Goal: Information Seeking & Learning: Learn about a topic

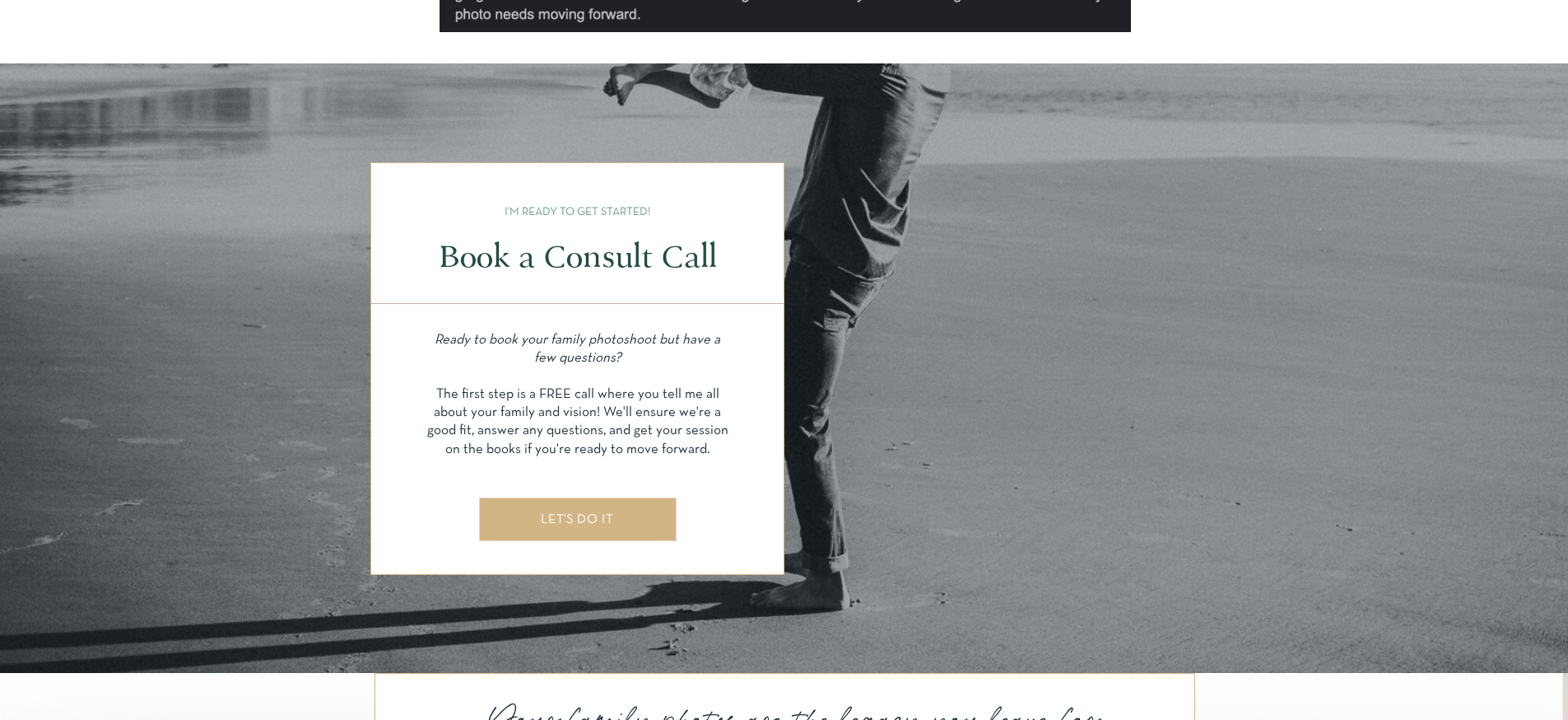
scroll to position [7040, 0]
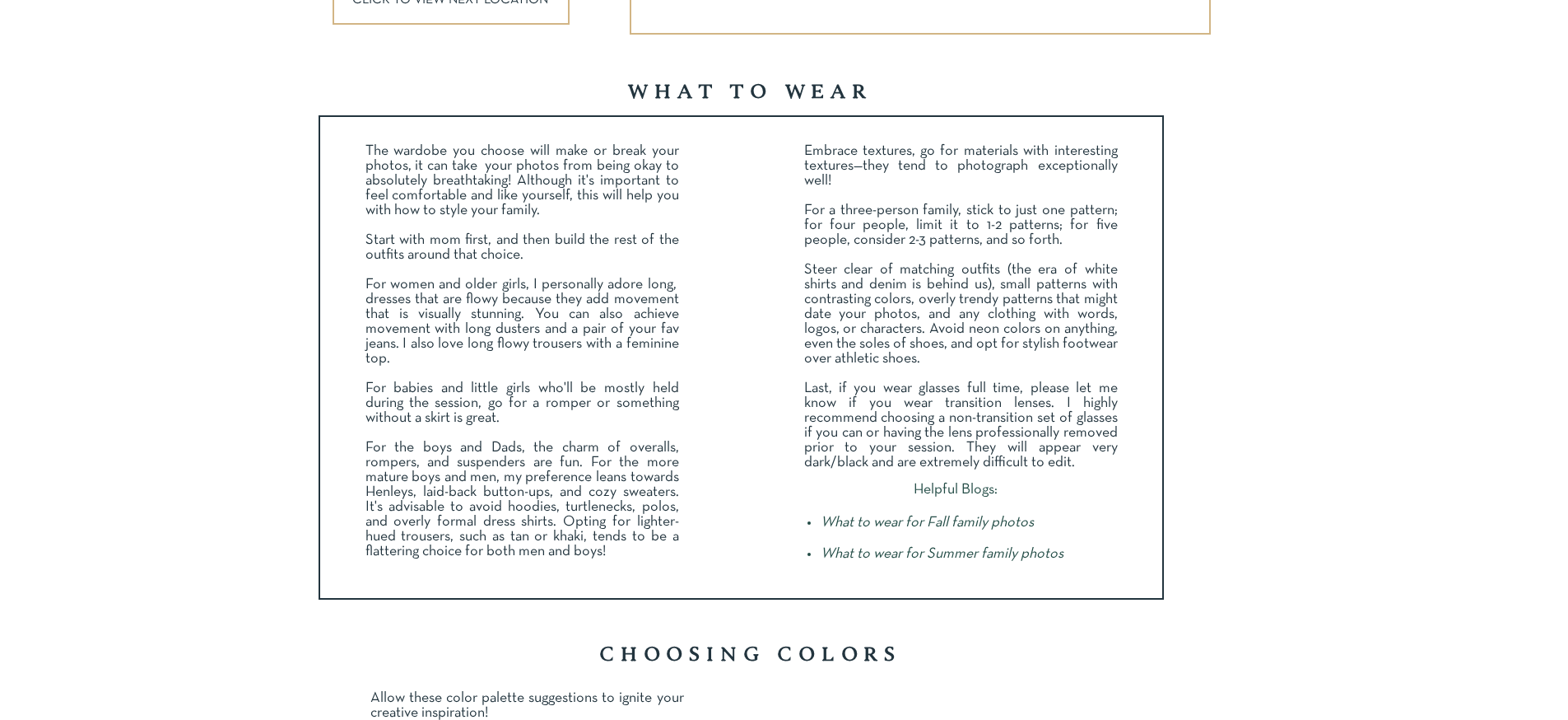
scroll to position [2712, 0]
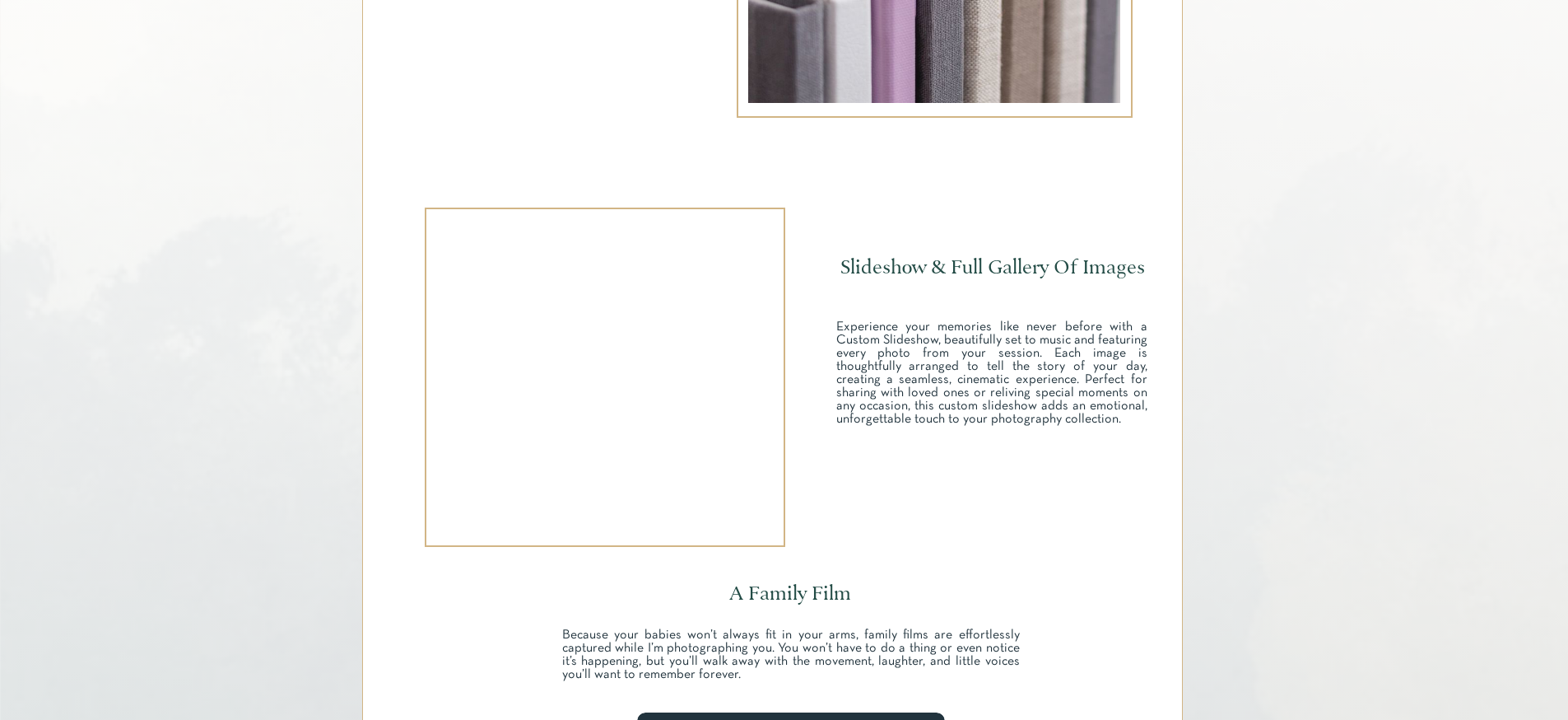
scroll to position [3175, 0]
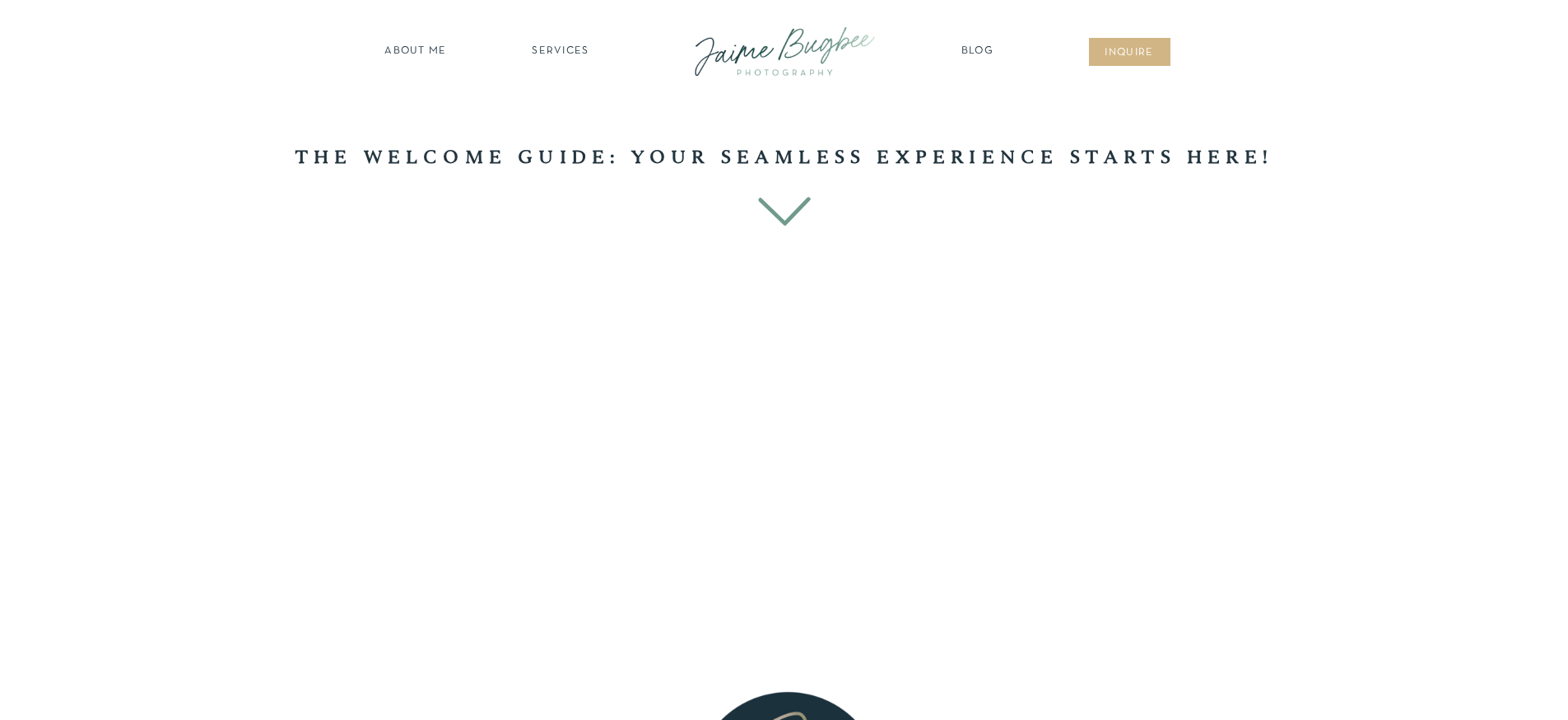
drag, startPoint x: 800, startPoint y: 214, endPoint x: 784, endPoint y: 214, distance: 16.0
click at [797, 214] on icon at bounding box center [784, 211] width 67 height 63
click at [781, 214] on icon at bounding box center [784, 211] width 67 height 63
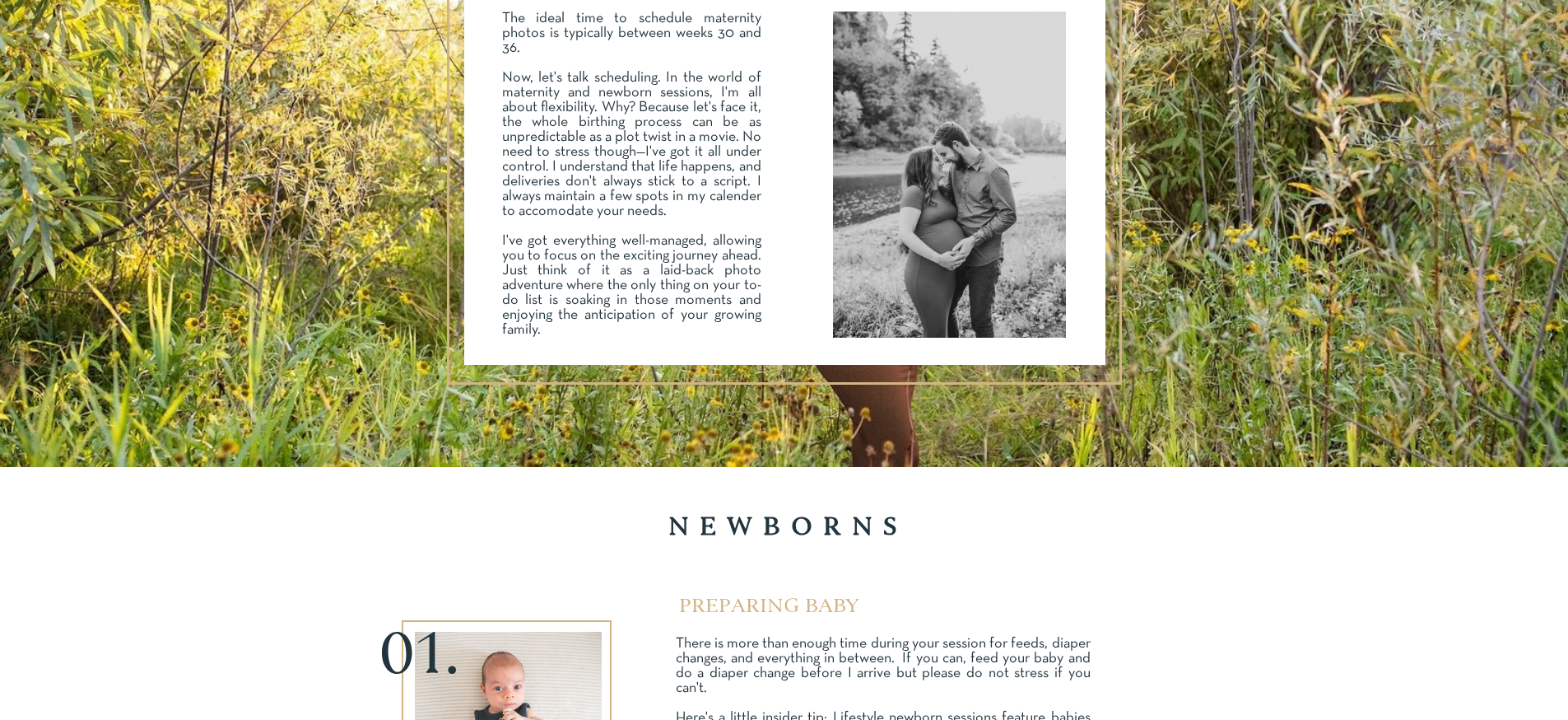
scroll to position [6841, 0]
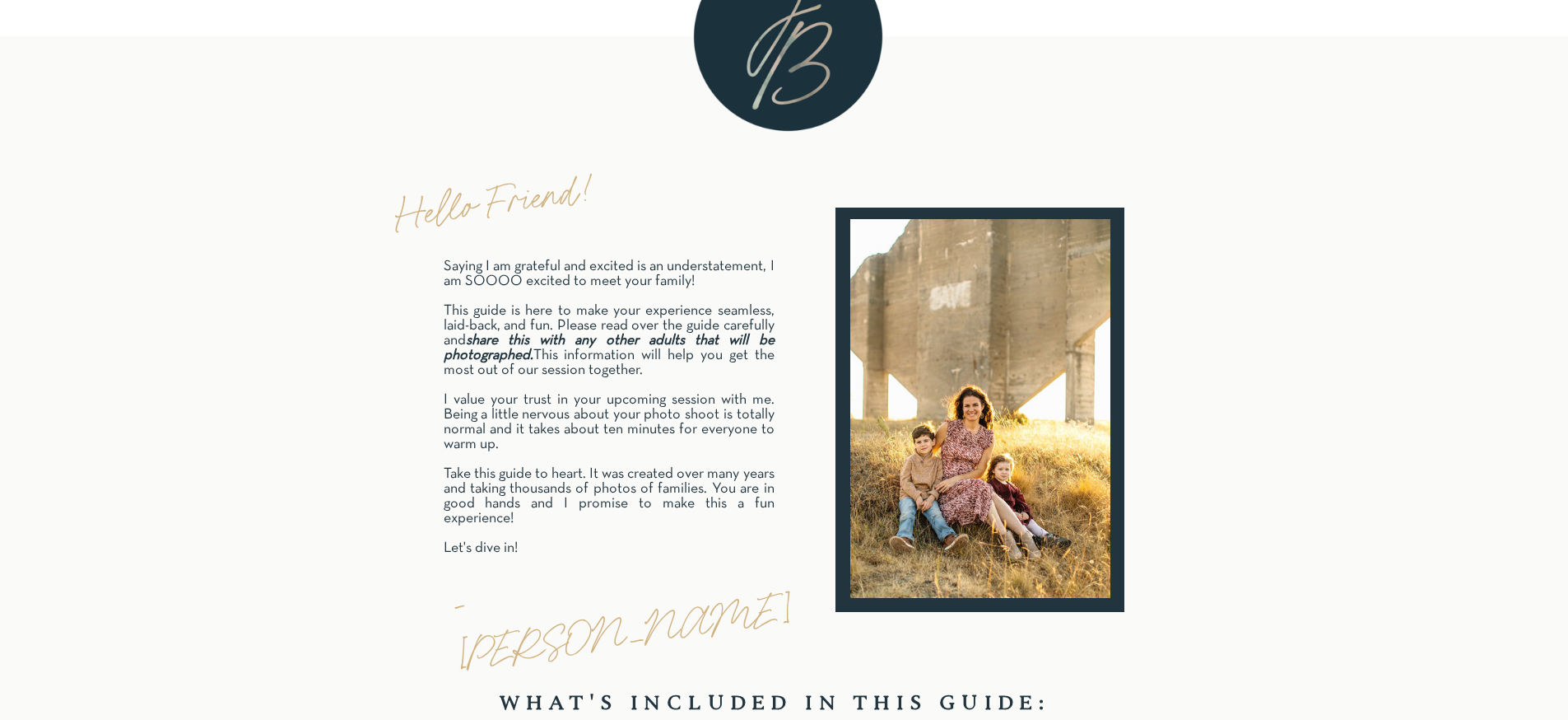
scroll to position [0, 0]
